Goal: Task Accomplishment & Management: Complete application form

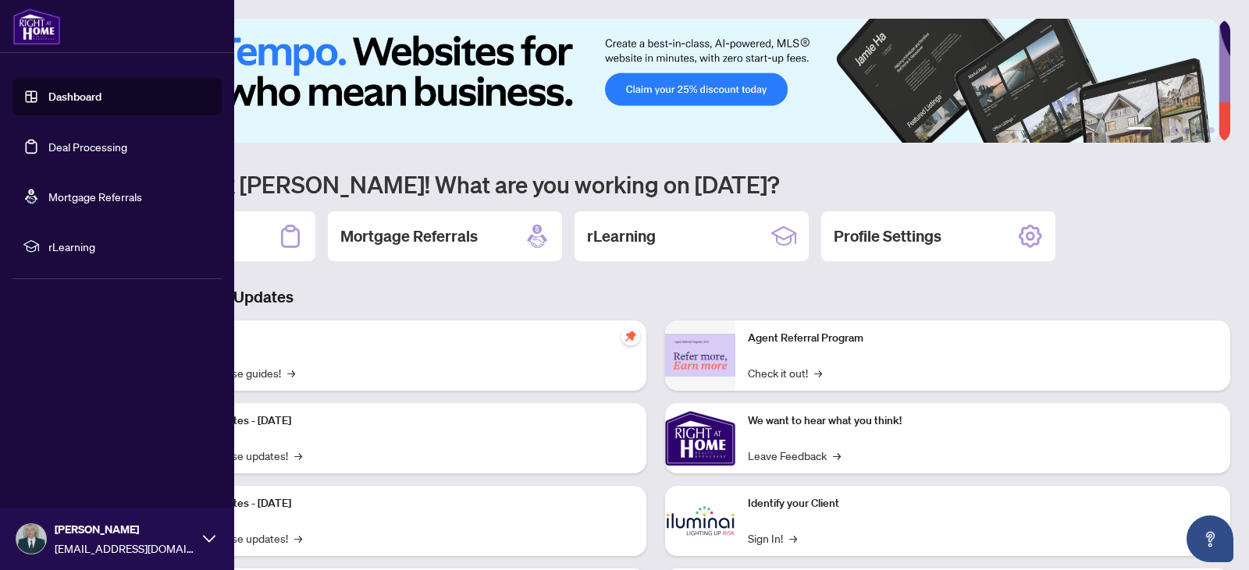
click at [76, 147] on link "Deal Processing" at bounding box center [87, 147] width 79 height 14
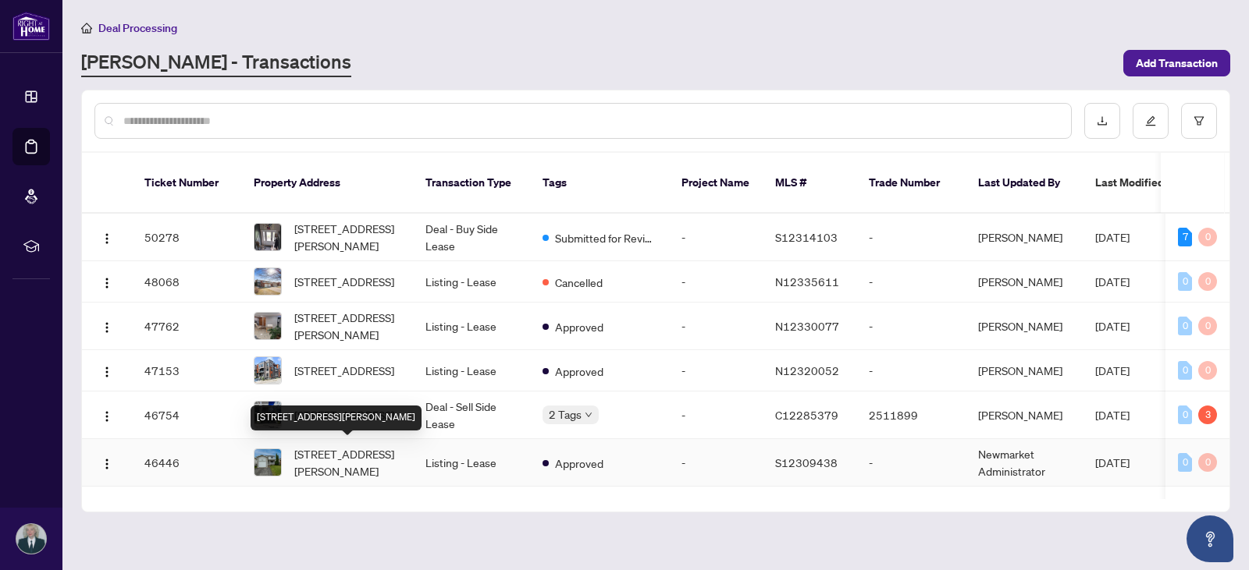
click at [329, 446] on span "[STREET_ADDRESS][PERSON_NAME]" at bounding box center [347, 463] width 106 height 34
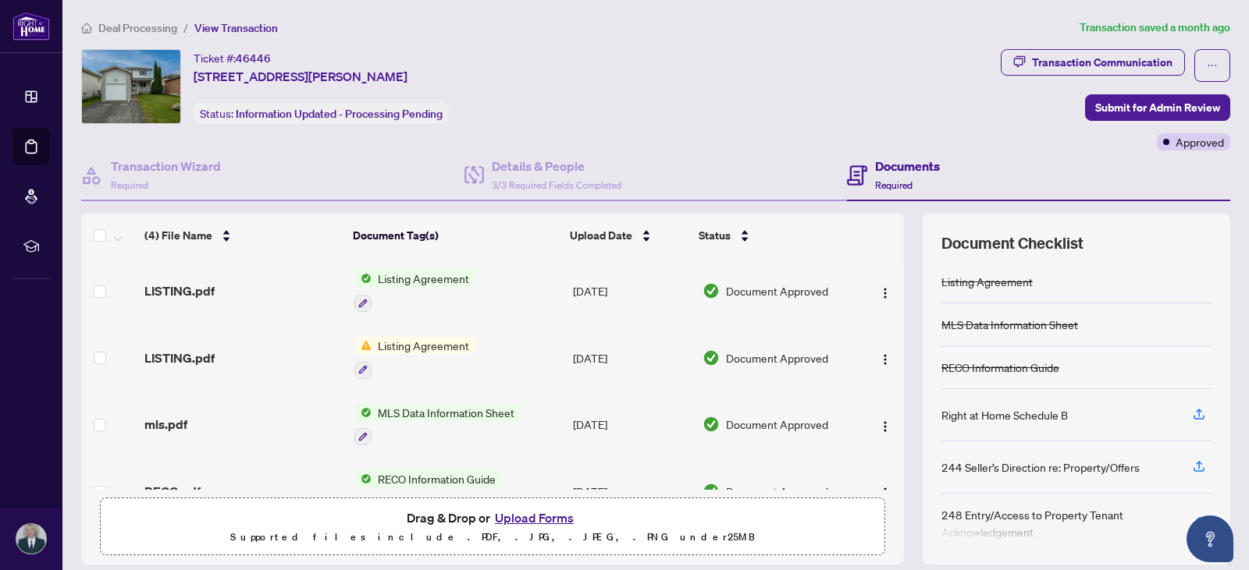
click at [413, 345] on span "Listing Agreement" at bounding box center [423, 345] width 104 height 17
click at [879, 361] on img "button" at bounding box center [885, 360] width 12 height 12
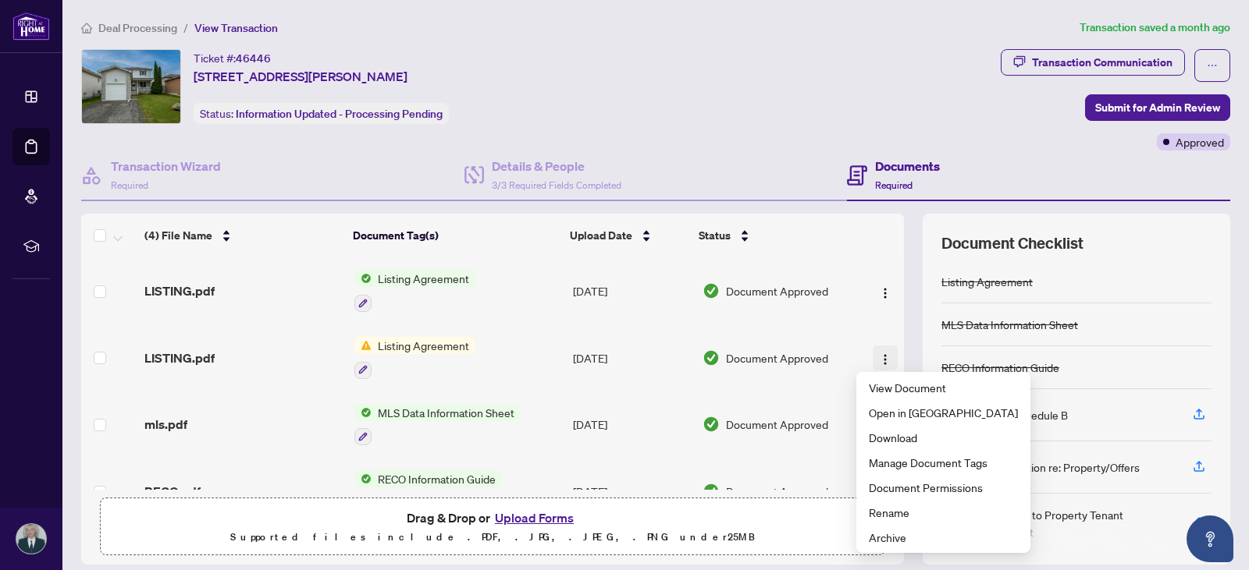
click at [879, 361] on img "button" at bounding box center [885, 360] width 12 height 12
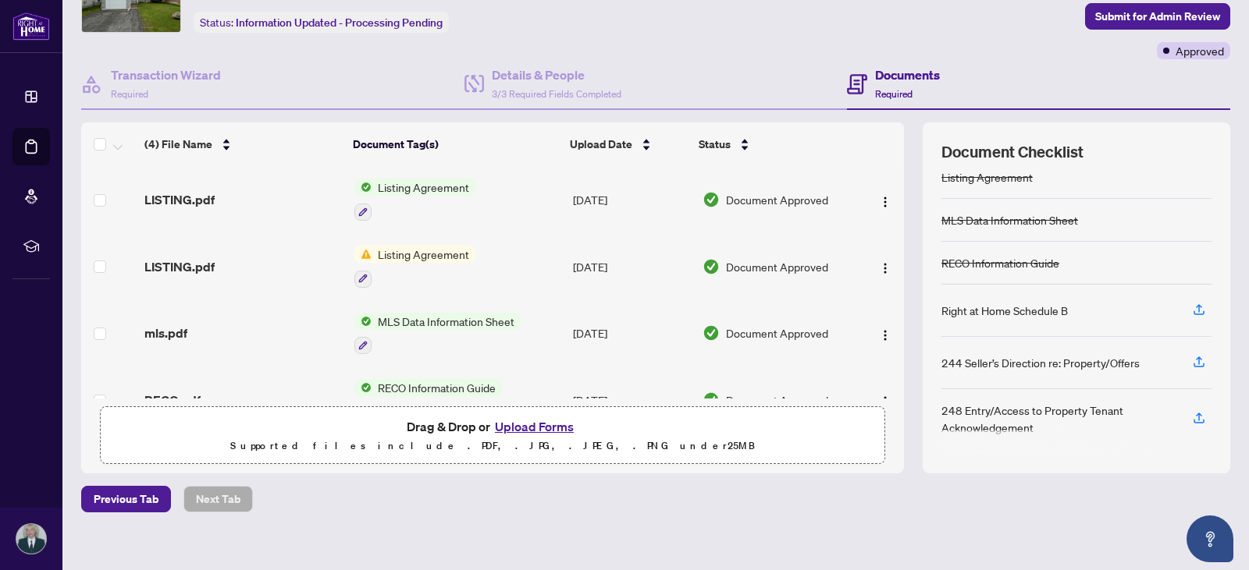
scroll to position [106, 0]
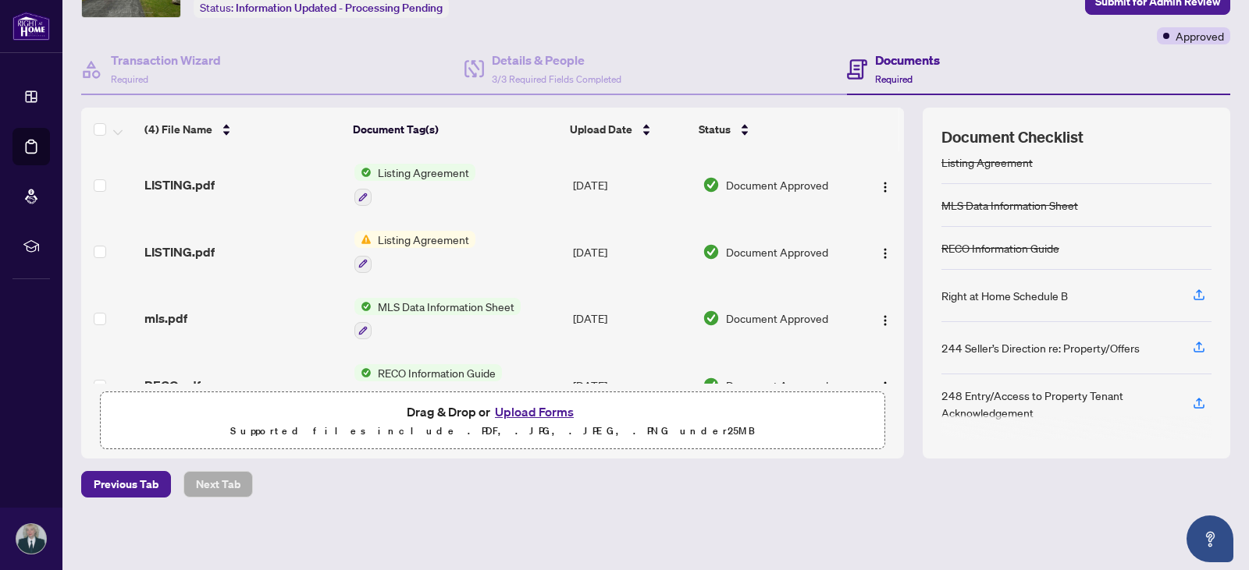
click at [546, 410] on button "Upload Forms" at bounding box center [534, 412] width 88 height 20
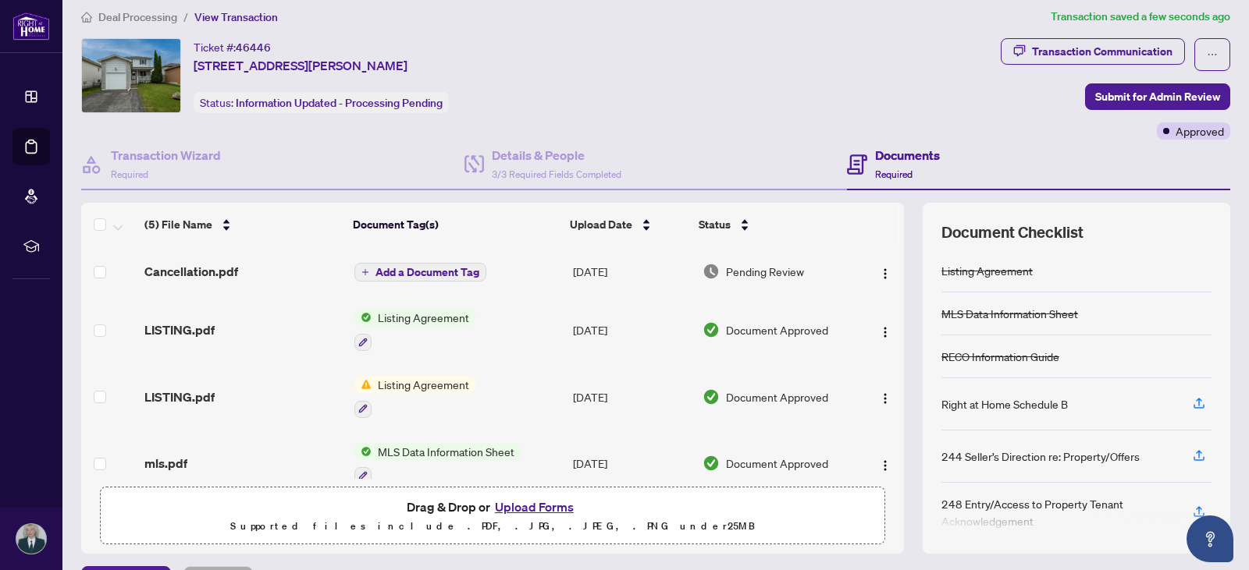
scroll to position [0, 0]
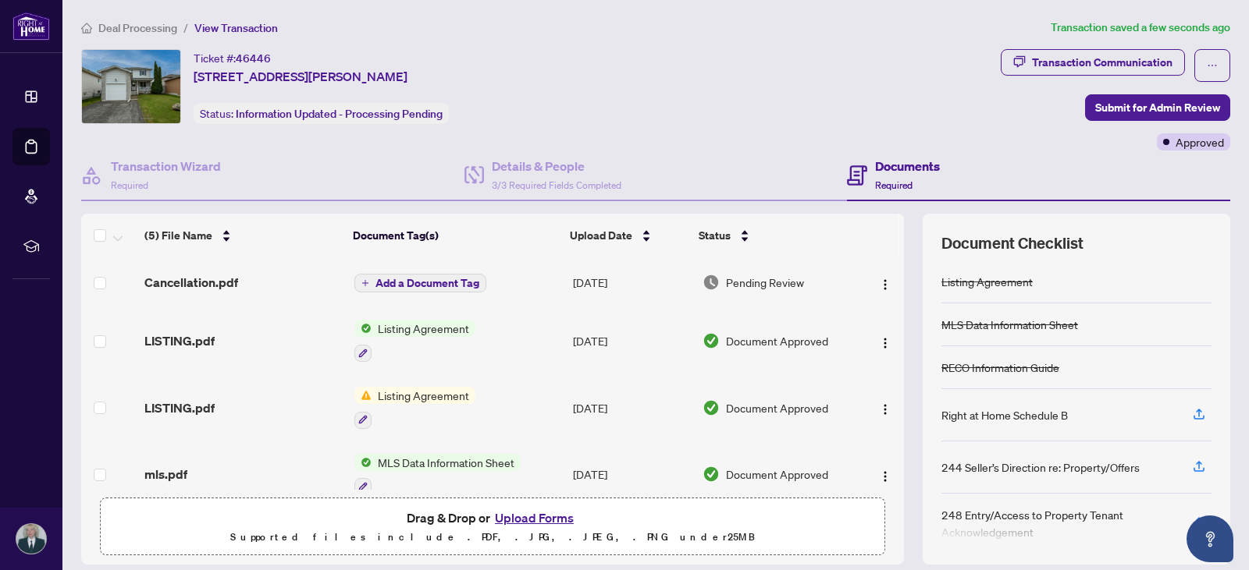
click at [469, 283] on span "Add a Document Tag" at bounding box center [427, 283] width 104 height 11
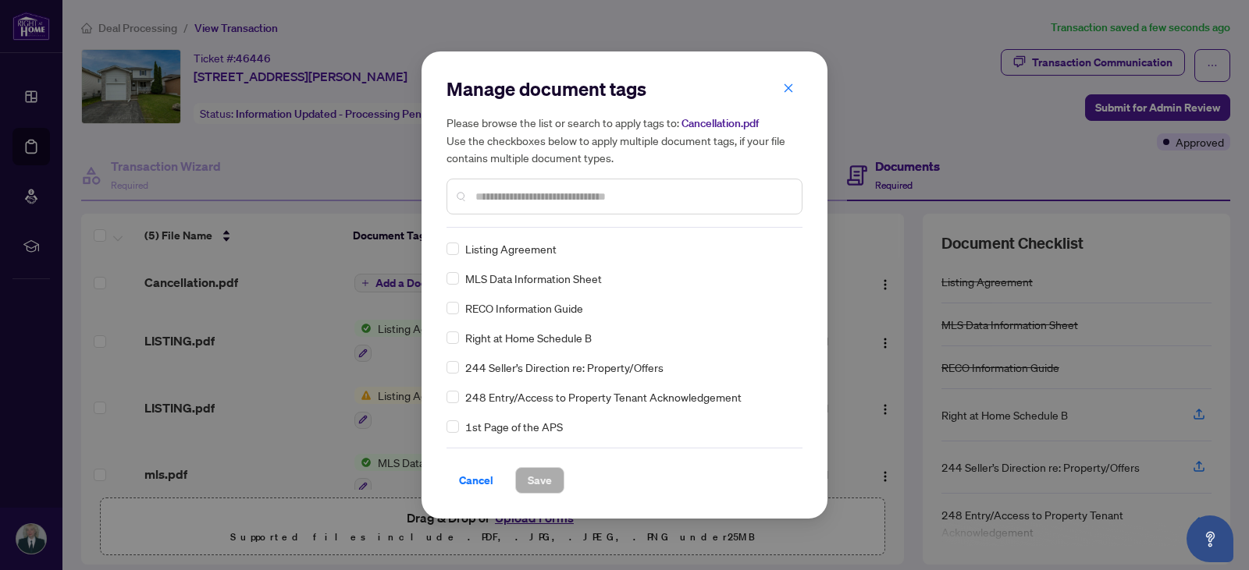
click at [489, 194] on input "text" at bounding box center [632, 196] width 314 height 17
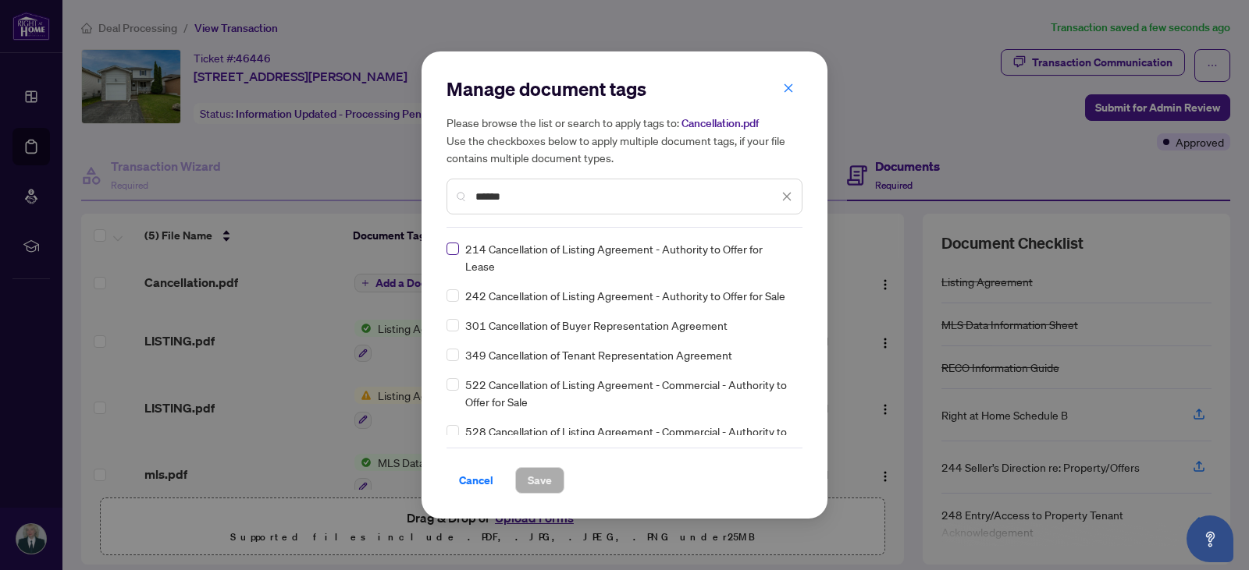
type input "******"
click at [531, 470] on span "Save" at bounding box center [540, 480] width 24 height 25
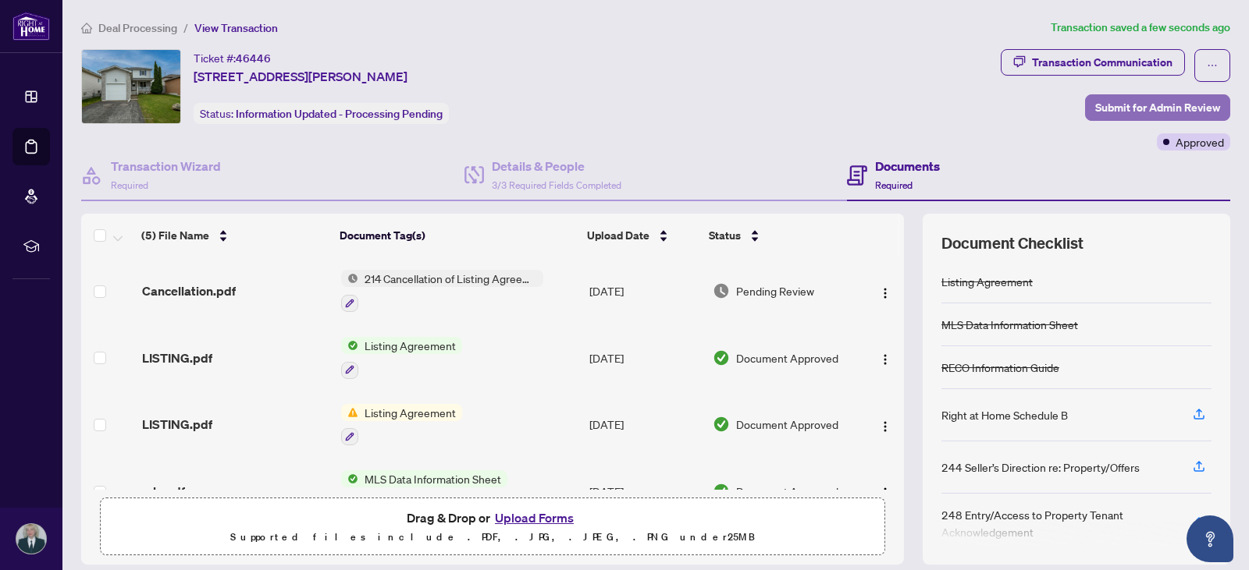
click at [1153, 104] on span "Submit for Admin Review" at bounding box center [1157, 107] width 125 height 25
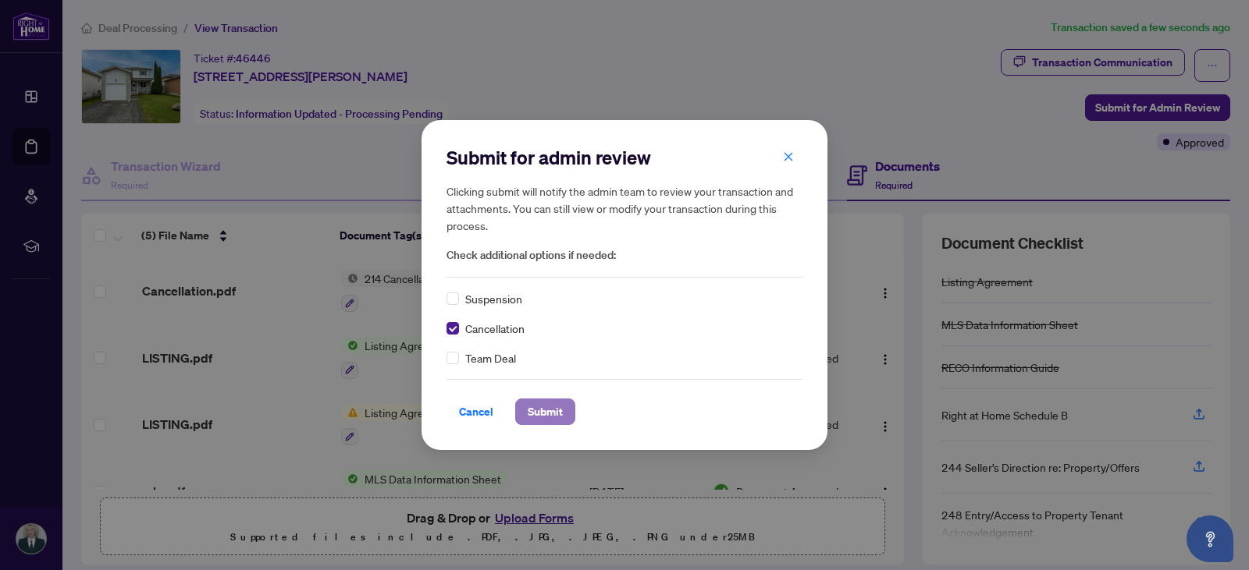
click at [535, 416] on span "Submit" at bounding box center [545, 412] width 35 height 25
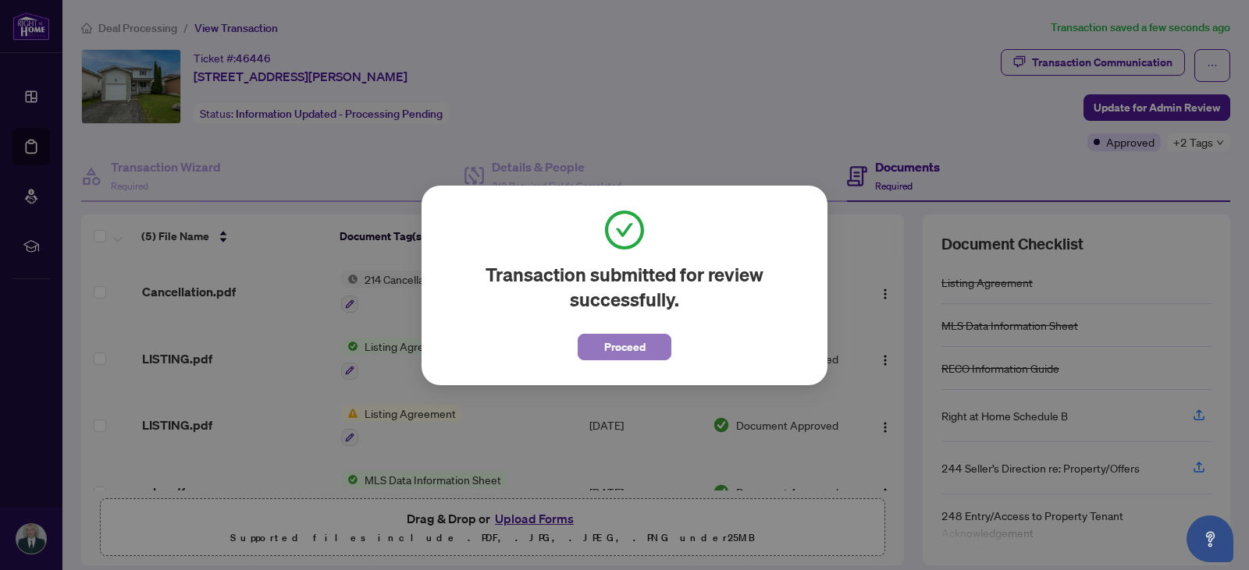
click at [647, 347] on button "Proceed" at bounding box center [625, 347] width 94 height 27
